Goal: Task Accomplishment & Management: Use online tool/utility

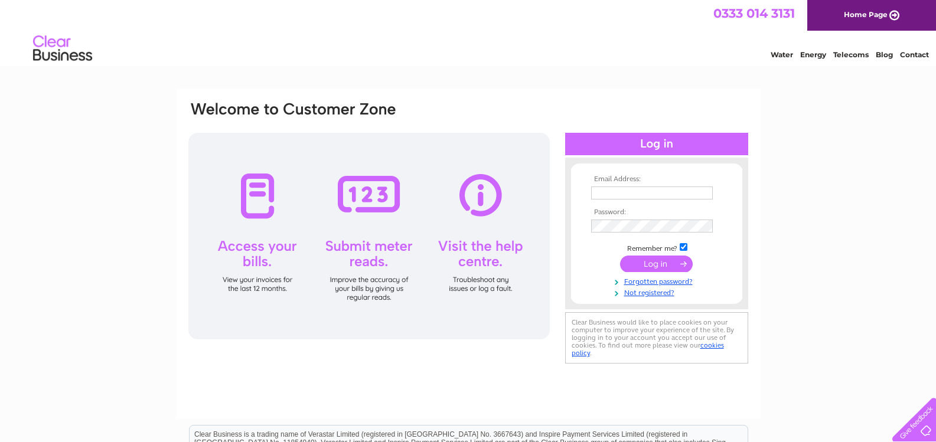
type input "anne.mclean@autospray.co.uk"
click at [683, 248] on input "checkbox" at bounding box center [684, 247] width 8 height 8
click at [683, 246] on input "checkbox" at bounding box center [684, 247] width 8 height 8
checkbox input "true"
click at [660, 263] on input "submit" at bounding box center [656, 264] width 73 height 17
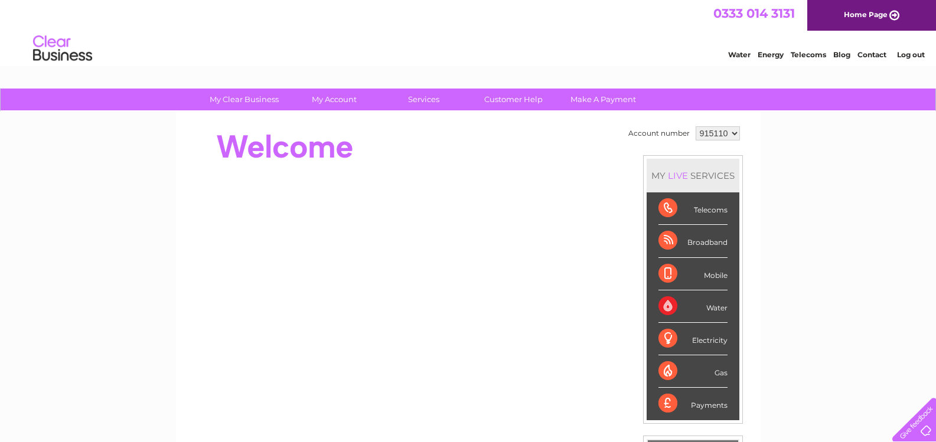
click at [734, 132] on select "915110 915112 941578" at bounding box center [718, 133] width 44 height 14
select select "915112"
click at [696, 126] on select "915110 915112 941578" at bounding box center [718, 133] width 44 height 14
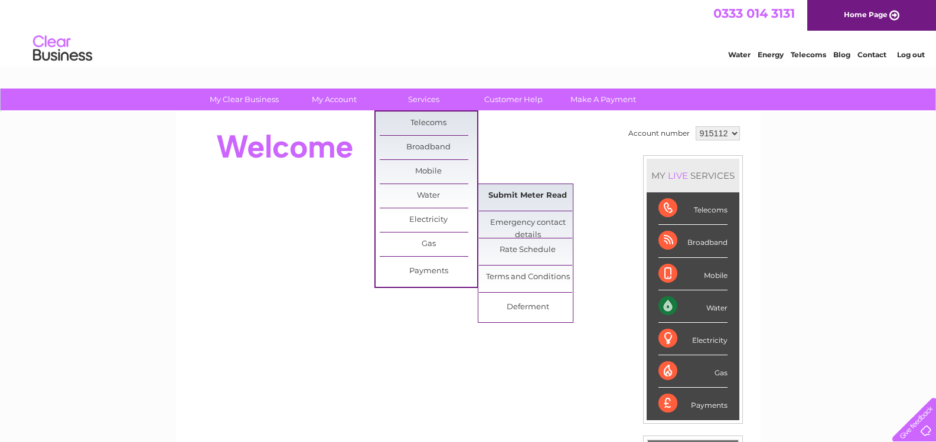
click at [531, 194] on link "Submit Meter Read" at bounding box center [527, 196] width 97 height 24
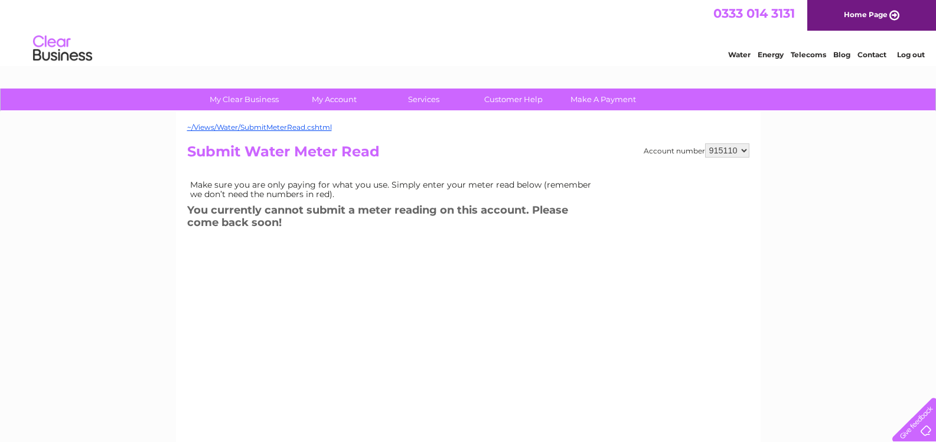
click at [745, 151] on select "915110 915112 941578" at bounding box center [727, 151] width 44 height 14
select select "941578"
click at [705, 144] on select "915110 915112 941578" at bounding box center [727, 151] width 44 height 14
click at [744, 155] on select "915110 915112 941578" at bounding box center [727, 151] width 44 height 14
select select "915112"
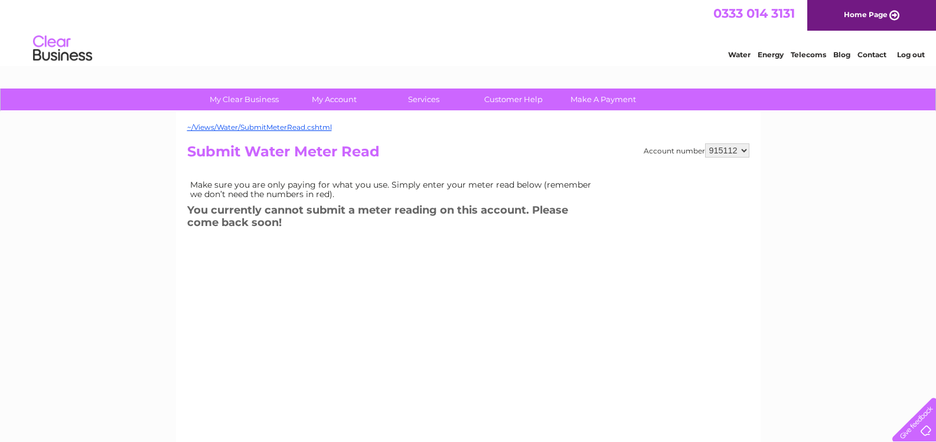
click at [705, 144] on select "915110 915112 941578" at bounding box center [727, 151] width 44 height 14
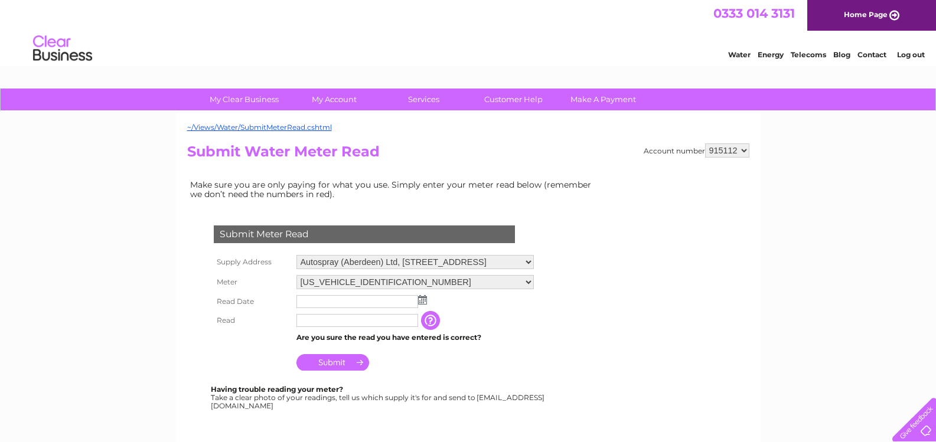
scroll to position [118, 0]
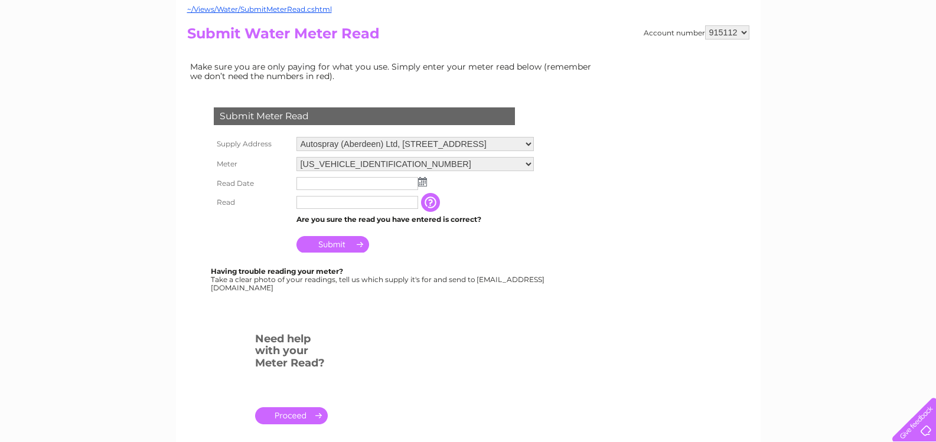
click at [421, 184] on img at bounding box center [422, 181] width 9 height 9
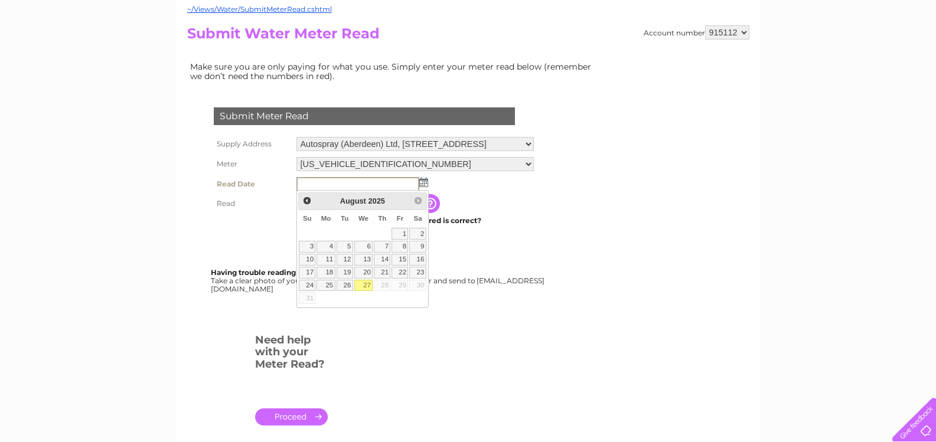
click at [367, 285] on link "27" at bounding box center [363, 286] width 19 height 12
type input "2025/08/27"
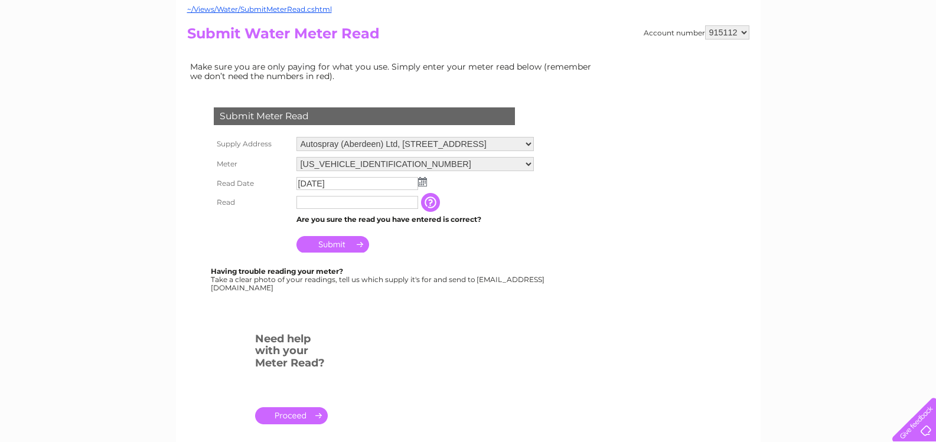
click at [339, 204] on input "text" at bounding box center [358, 202] width 122 height 13
type input "125"
click at [338, 244] on input "Submit" at bounding box center [333, 244] width 73 height 17
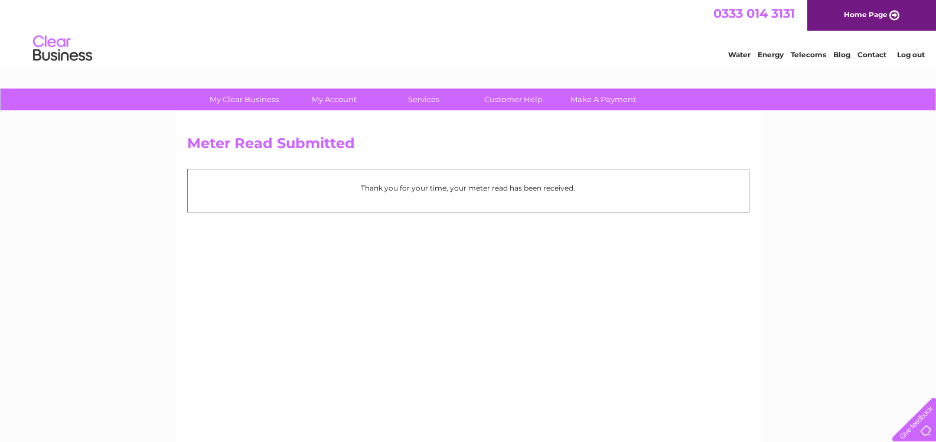
click at [920, 59] on link "Log out" at bounding box center [911, 54] width 28 height 9
